Goal: Information Seeking & Learning: Find specific fact

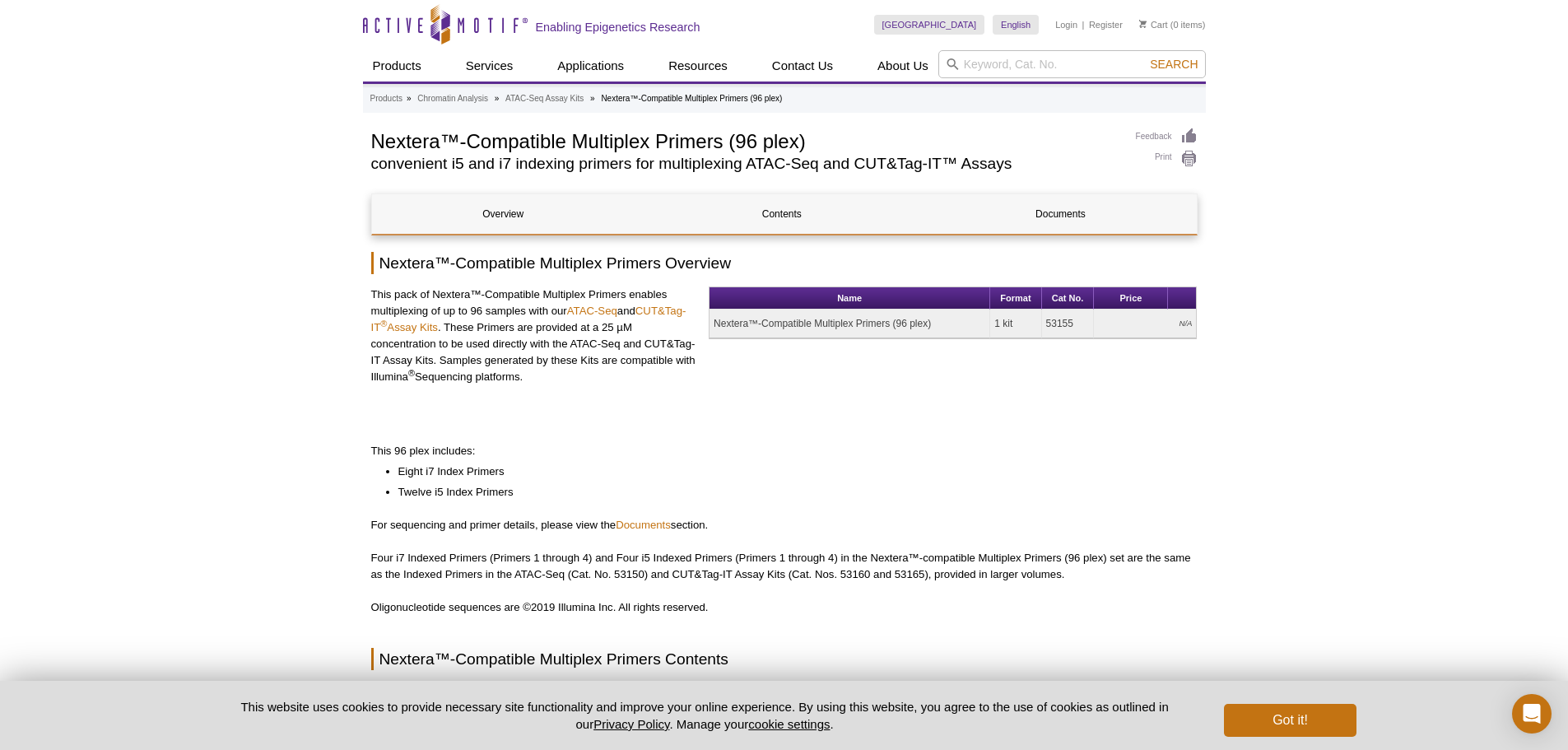
click at [548, 141] on h1 "Nextera™-Compatible Multiplex Primers (96 plex)" at bounding box center [745, 140] width 748 height 25
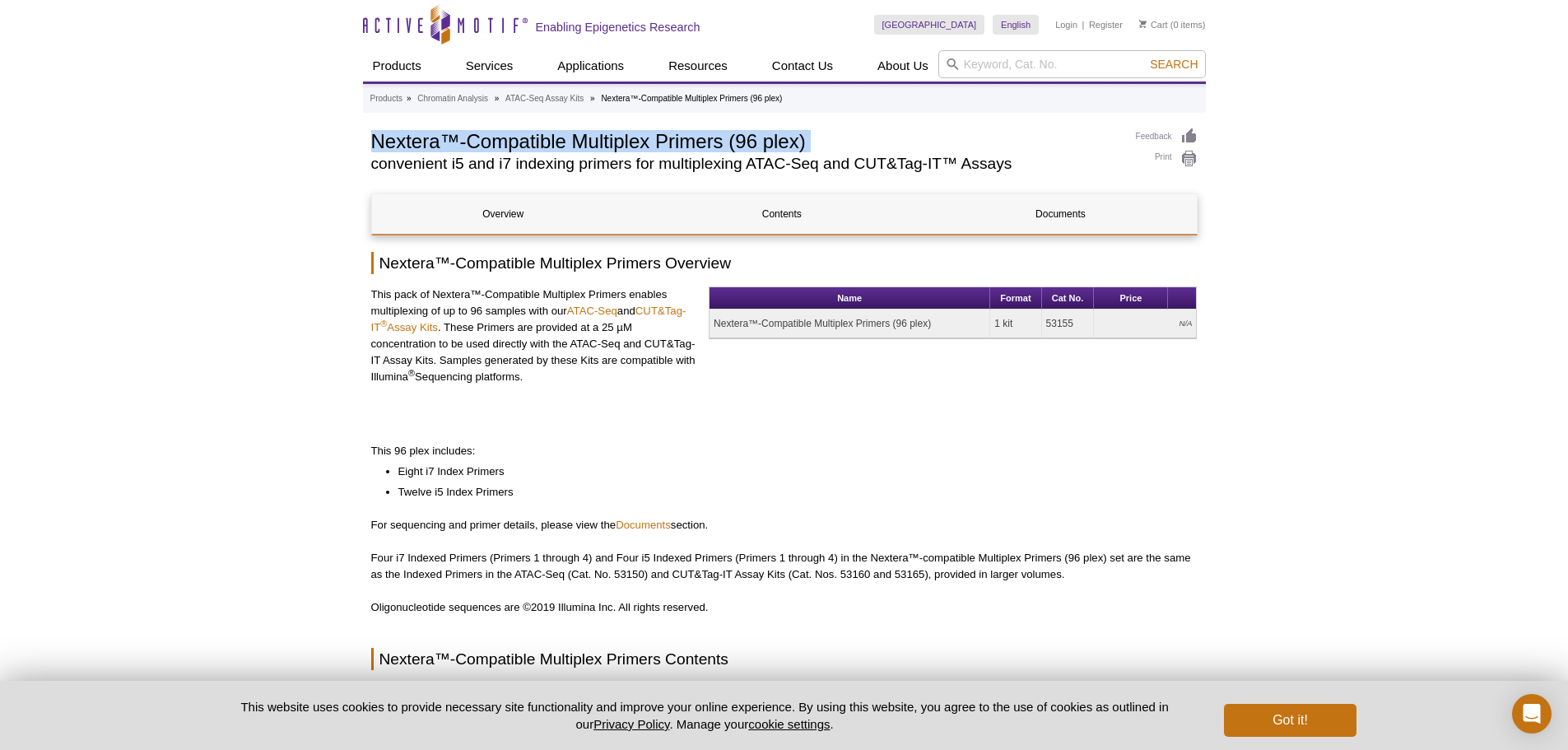
click at [548, 141] on h1 "Nextera™-Compatible Multiplex Primers (96 plex)" at bounding box center [745, 140] width 748 height 25
copy div "Nextera™-Compatible Multiplex Primers (96 plex)"
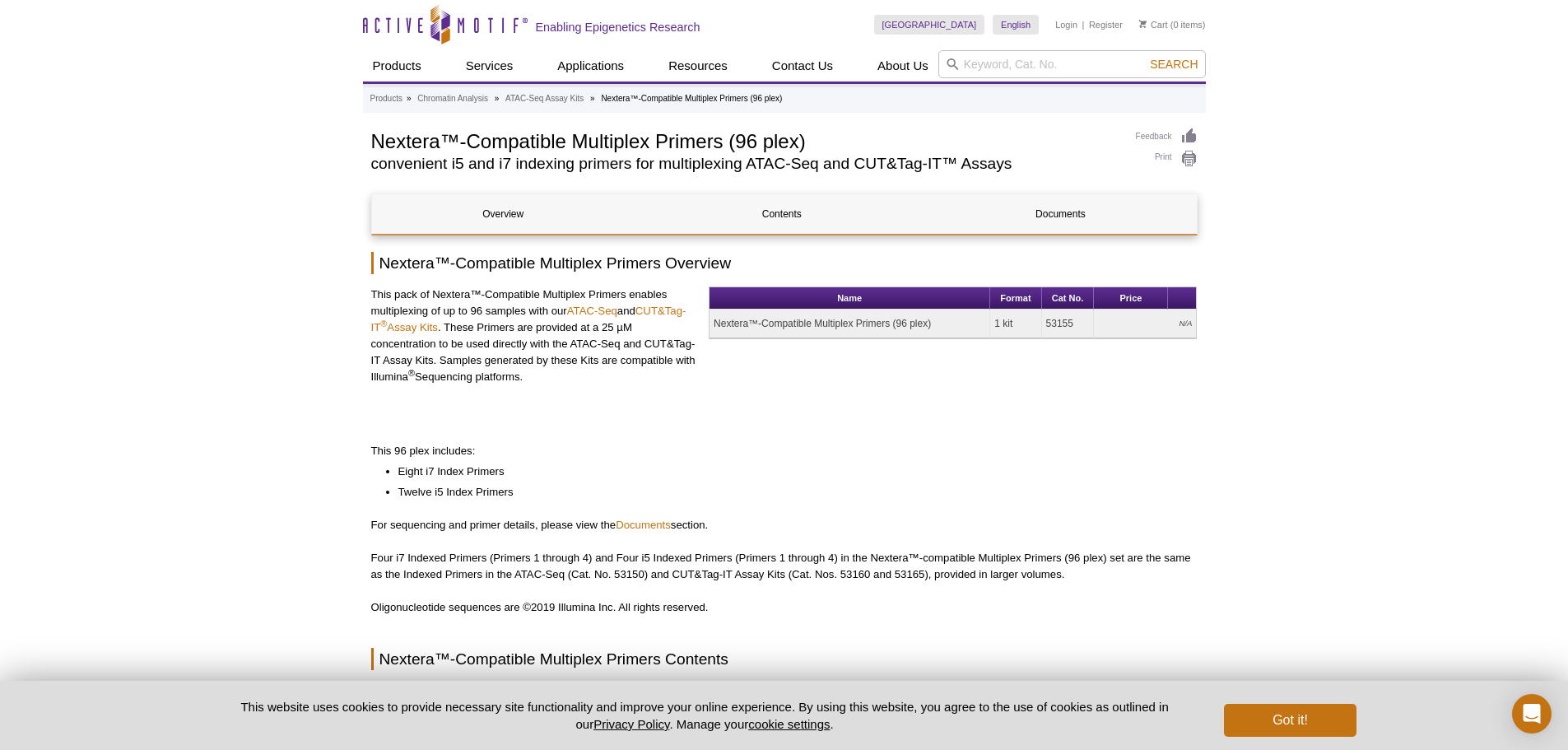
click at [1057, 324] on td "53155" at bounding box center [1068, 323] width 53 height 29
copy td "53155"
drag, startPoint x: 645, startPoint y: 572, endPoint x: 564, endPoint y: 578, distance: 81.2
click at [564, 578] on p "Four i7 Indexed Primers (Primers 1 through 4) and Four i5 Indexed Primers (Prim…" at bounding box center [784, 565] width 827 height 33
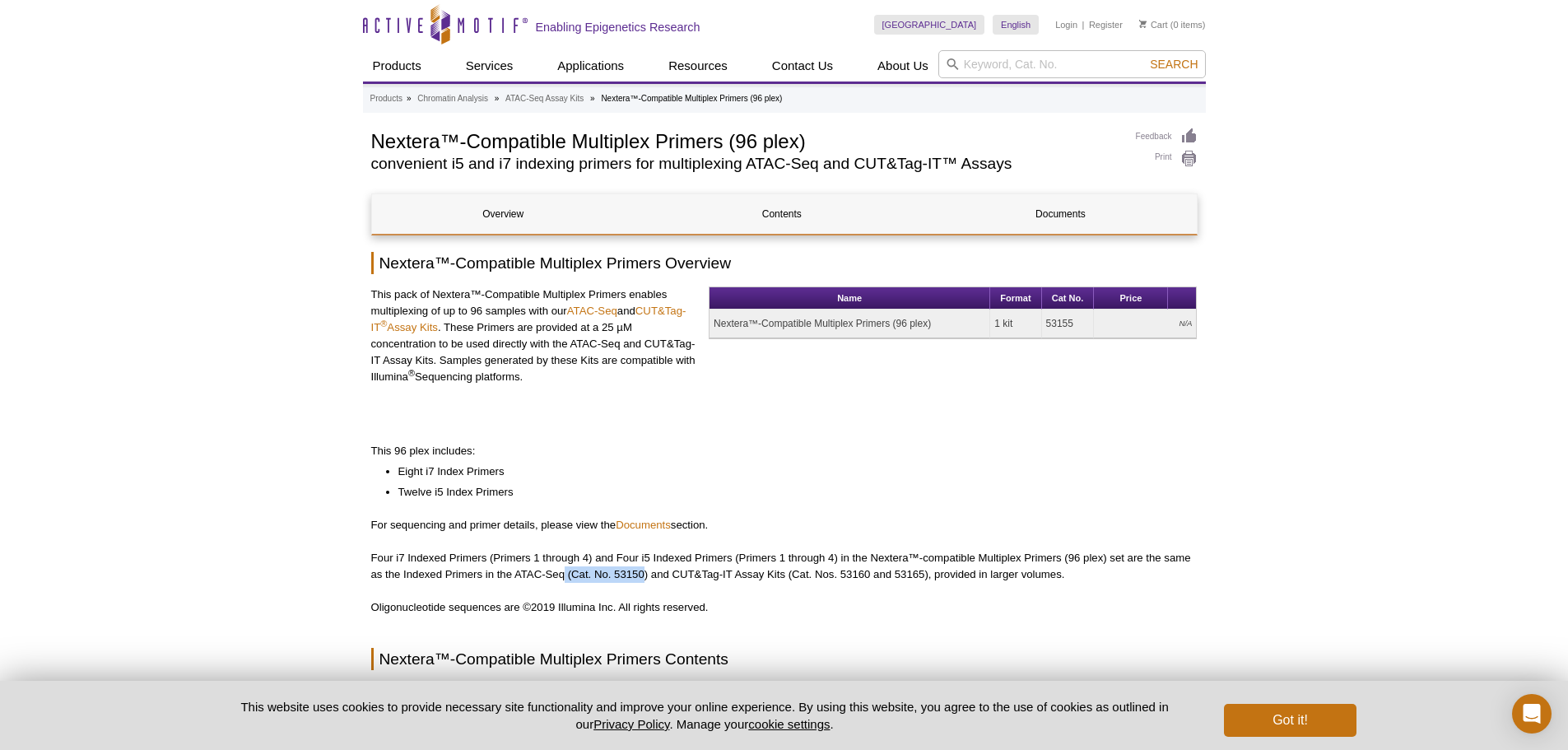
click at [581, 574] on p "Four i7 Indexed Primers (Primers 1 through 4) and Four i5 Indexed Primers (Prim…" at bounding box center [784, 565] width 827 height 33
drag, startPoint x: 644, startPoint y: 572, endPoint x: 615, endPoint y: 581, distance: 30.4
click at [615, 581] on p "Four i7 Indexed Primers (Primers 1 through 4) and Four i5 Indexed Primers (Prim…" at bounding box center [784, 565] width 827 height 33
copy p "53150"
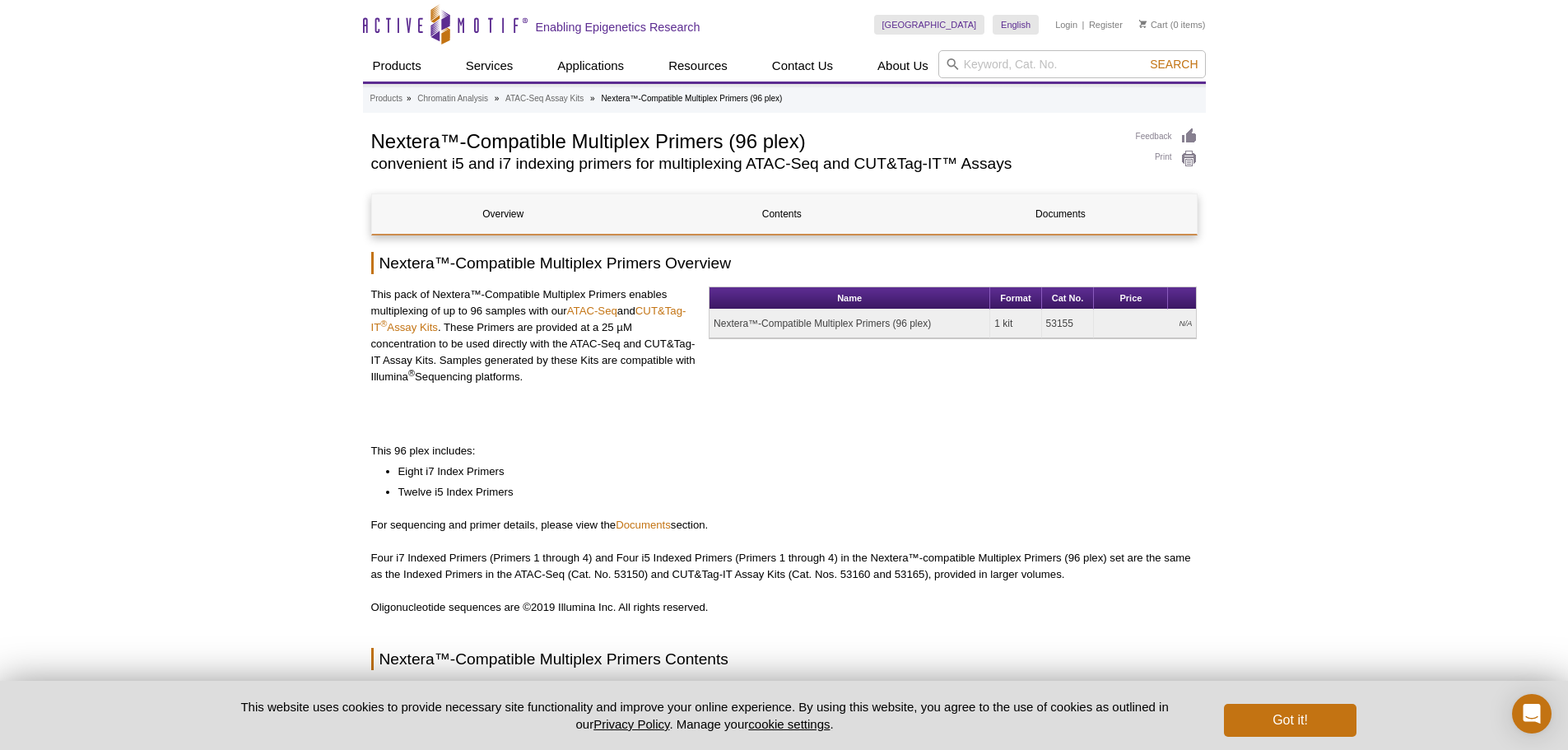
click at [1061, 320] on td "53155" at bounding box center [1068, 323] width 53 height 29
copy td "53155"
